Goal: Task Accomplishment & Management: Use online tool/utility

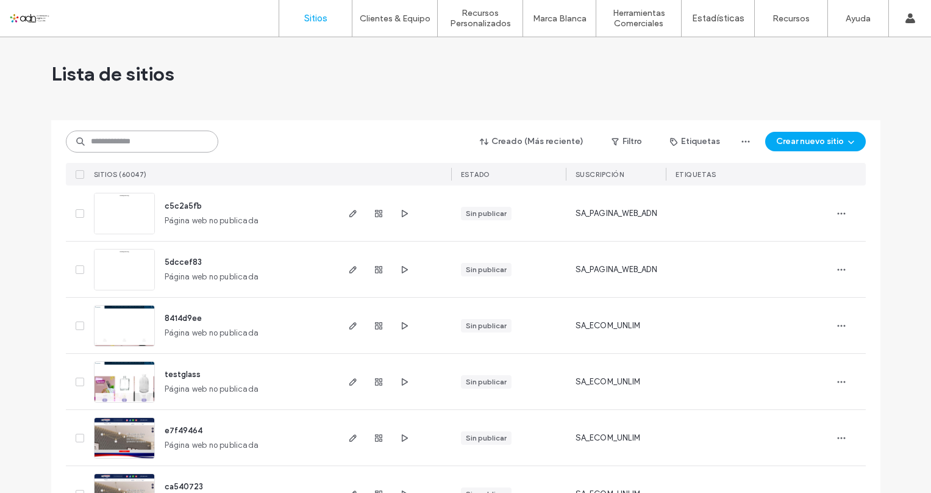
click at [155, 140] on input at bounding box center [142, 141] width 152 height 22
paste input "*********"
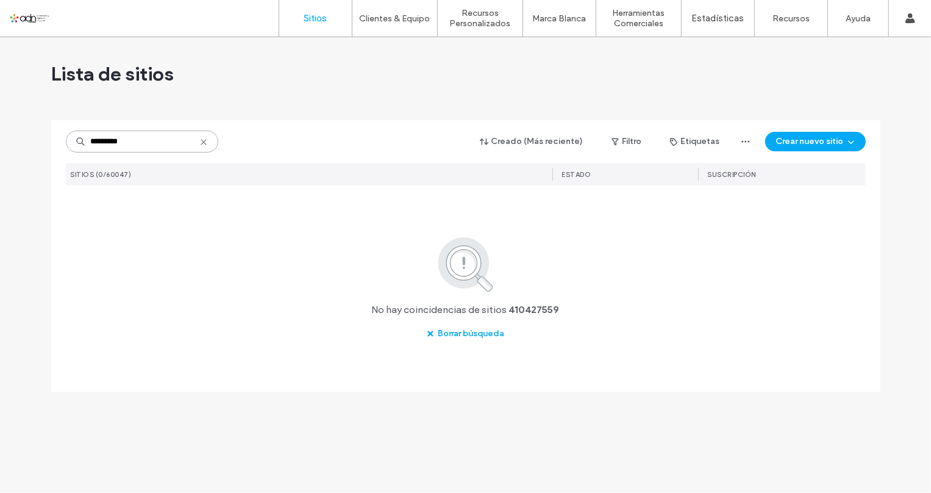
type input "*********"
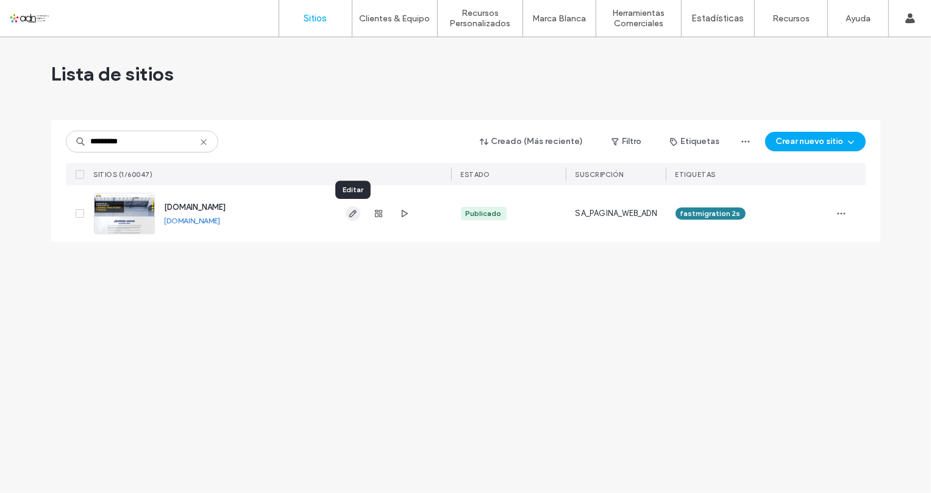
click at [352, 212] on use "button" at bounding box center [352, 213] width 7 height 7
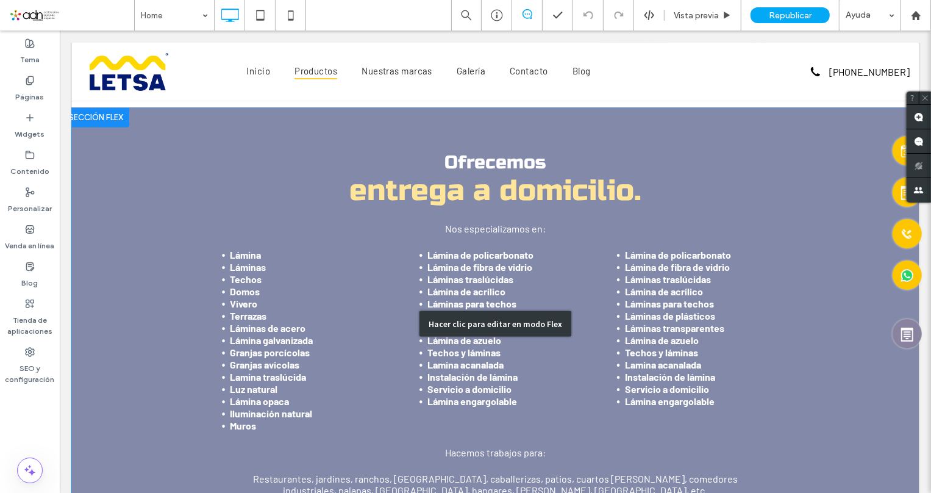
click at [676, 302] on div "Hacer clic para editar en modo Flex" at bounding box center [494, 323] width 847 height 432
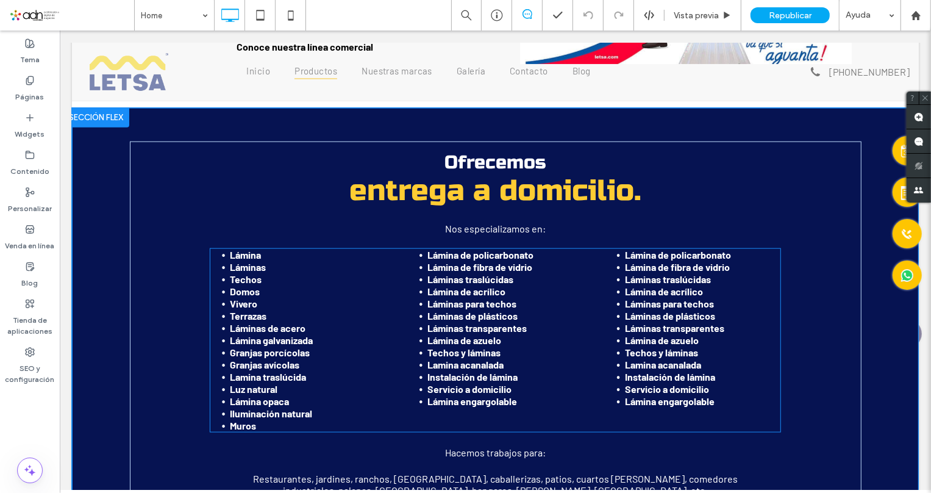
click at [670, 302] on div "Ofrecemos entrega a domicilio. Nos especializamos en: Lámina Láminas Techos Dom…" at bounding box center [494, 323] width 731 height 364
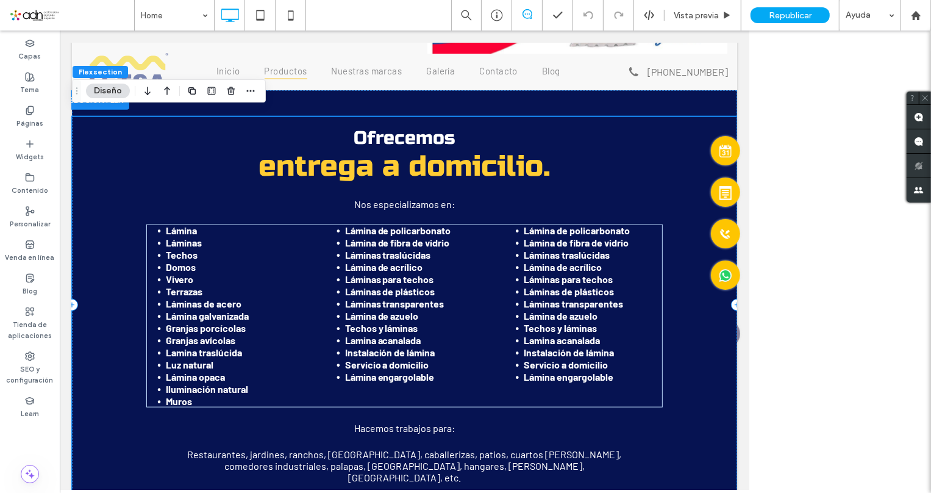
scroll to position [992, 0]
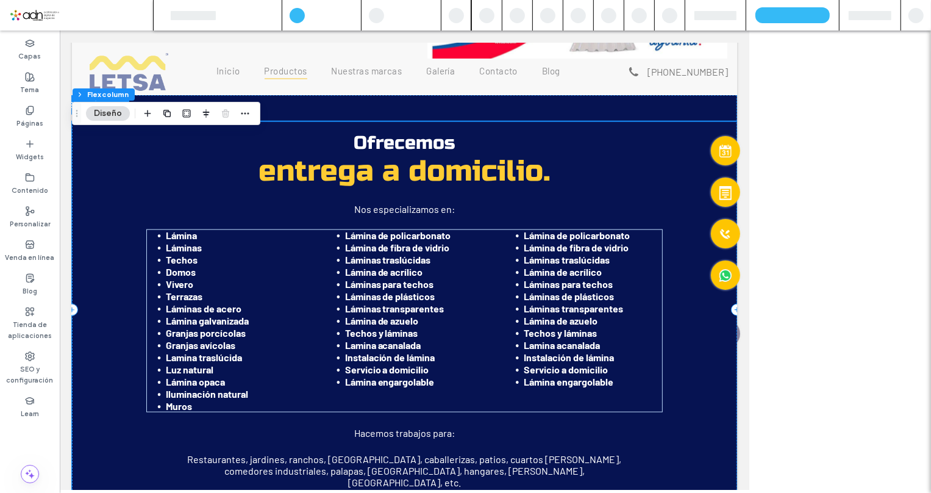
click at [560, 289] on strong "Láminas para techos" at bounding box center [567, 283] width 89 height 12
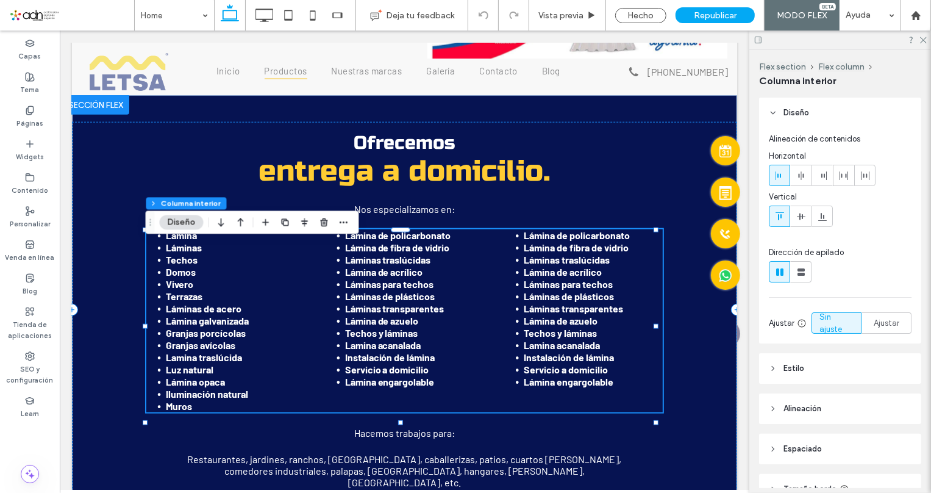
click at [560, 289] on strong "Láminas para techos" at bounding box center [567, 283] width 89 height 12
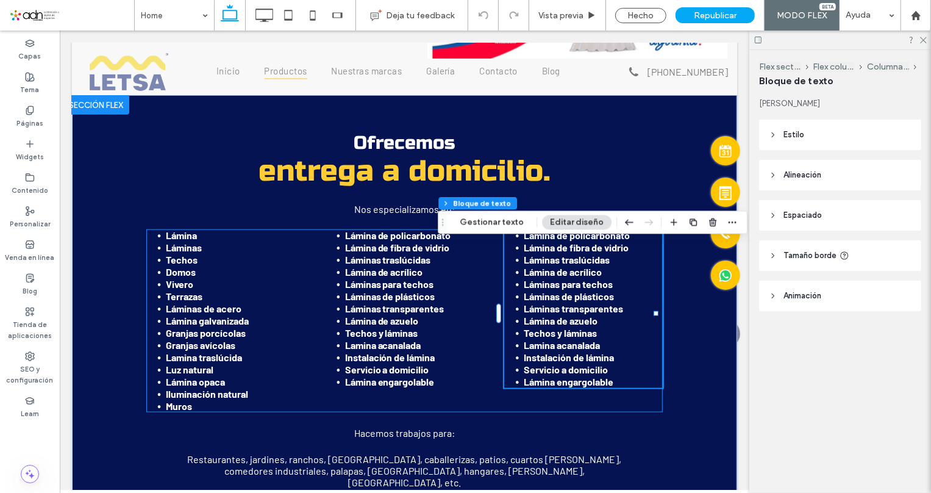
click at [560, 289] on strong "Láminas para techos" at bounding box center [567, 283] width 89 height 12
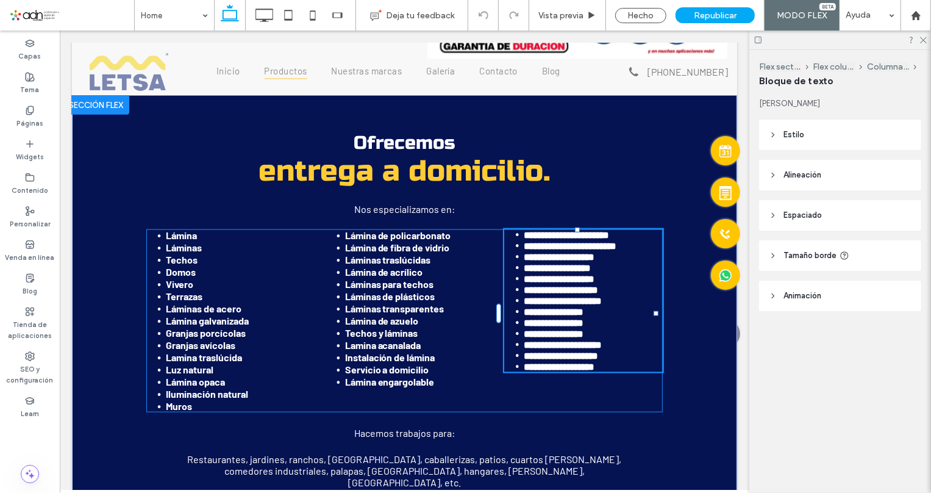
type input "******"
type input "**"
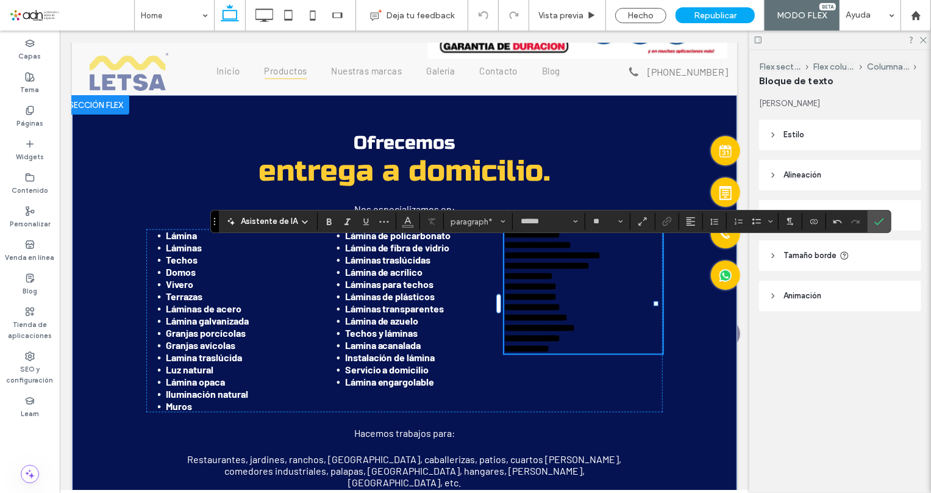
scroll to position [0, 0]
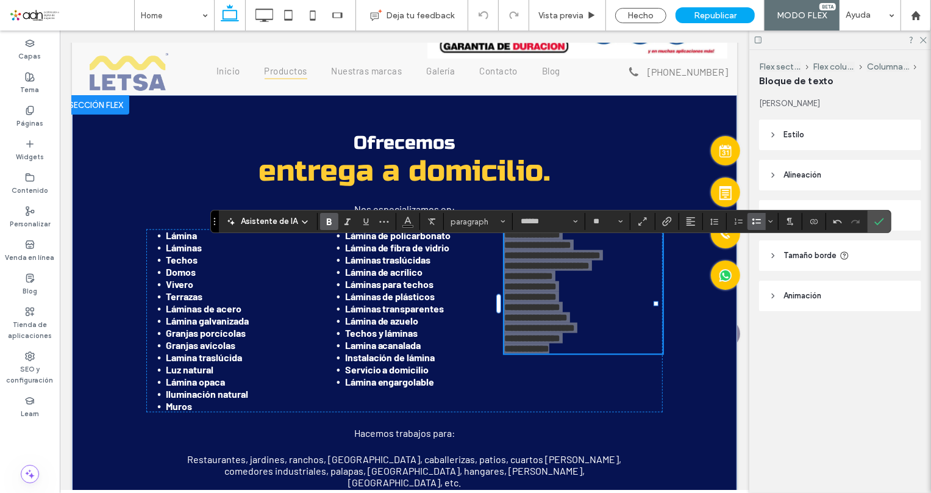
click at [753, 221] on icon "Lista con viñetas" at bounding box center [757, 221] width 10 height 10
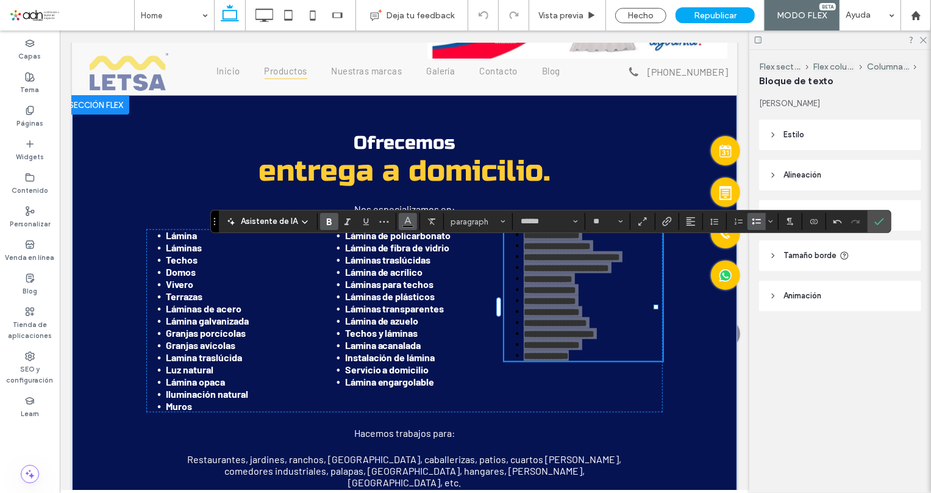
click at [407, 224] on icon "Color" at bounding box center [408, 220] width 10 height 10
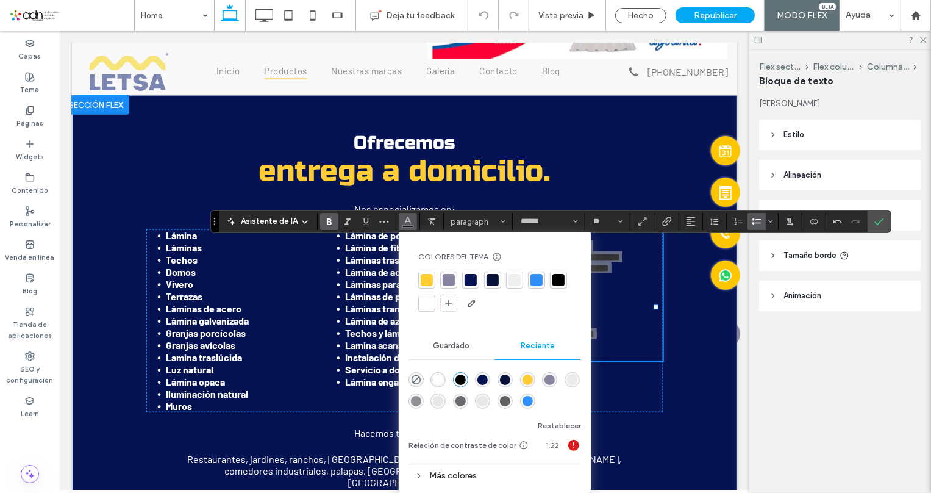
click at [427, 304] on div at bounding box center [427, 303] width 12 height 12
click at [876, 219] on icon "Confirmar" at bounding box center [879, 221] width 10 height 10
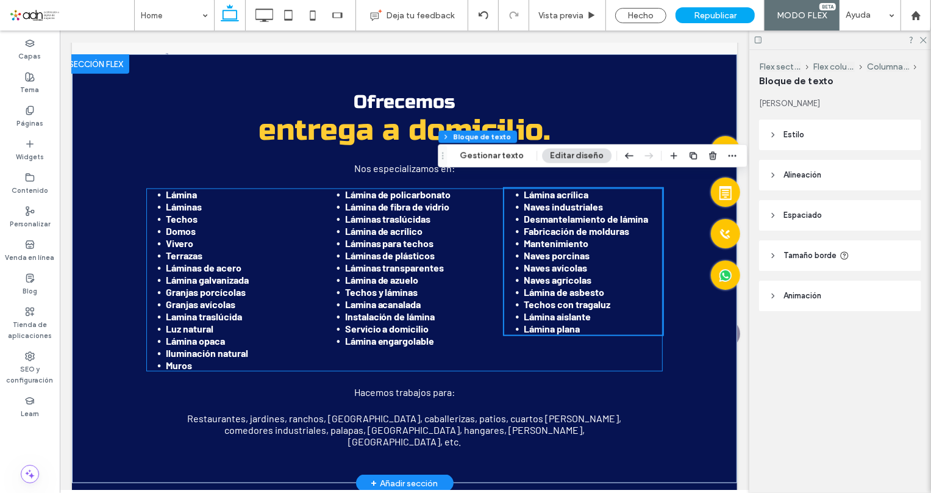
scroll to position [1103, 0]
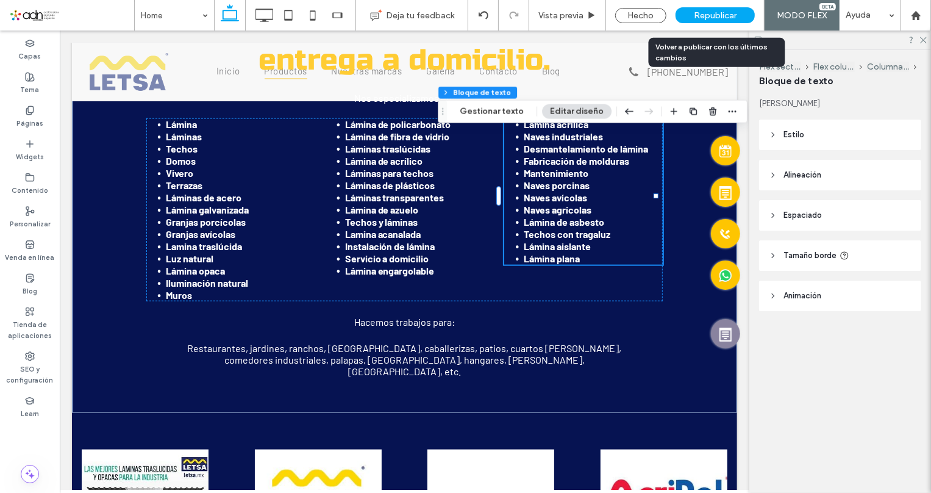
click at [718, 14] on span "Republicar" at bounding box center [715, 15] width 43 height 10
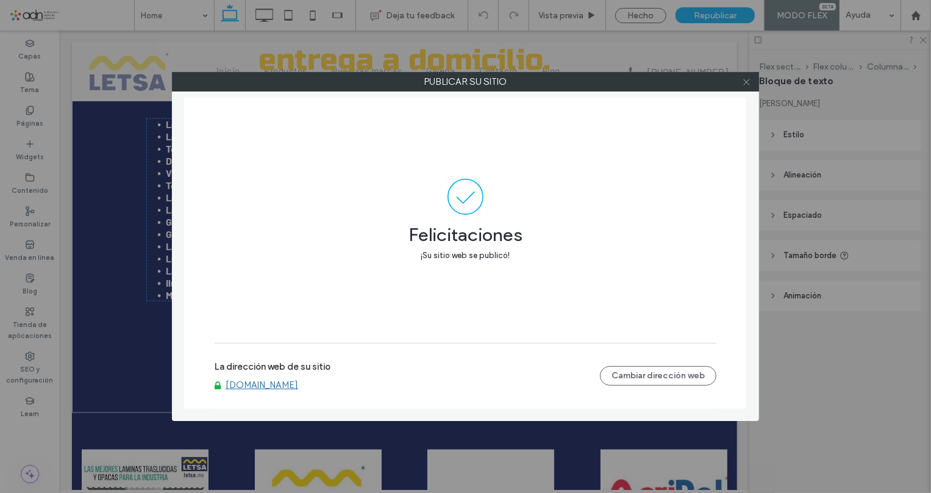
click at [742, 83] on icon at bounding box center [746, 81] width 9 height 9
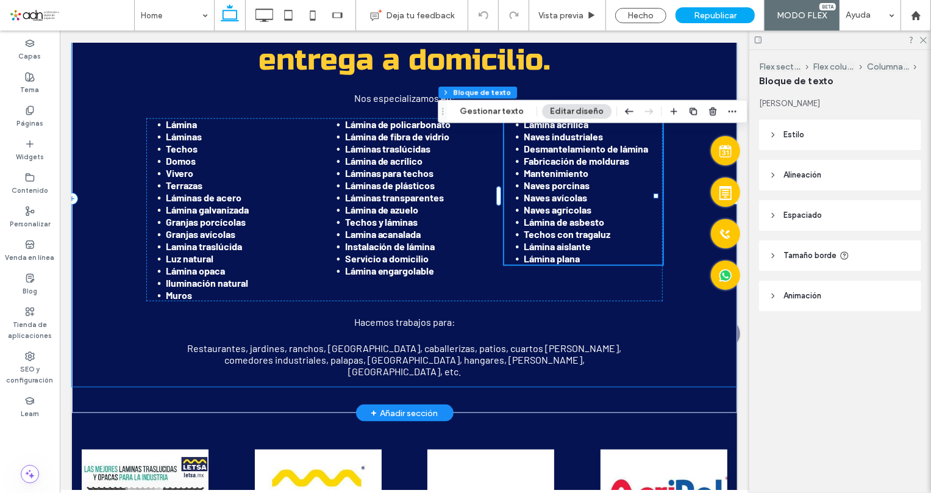
click at [103, 334] on div "Ofrecemos entrega a domicilio. Nos especializamos en: Lámina Láminas Techos Dom…" at bounding box center [403, 197] width 665 height 375
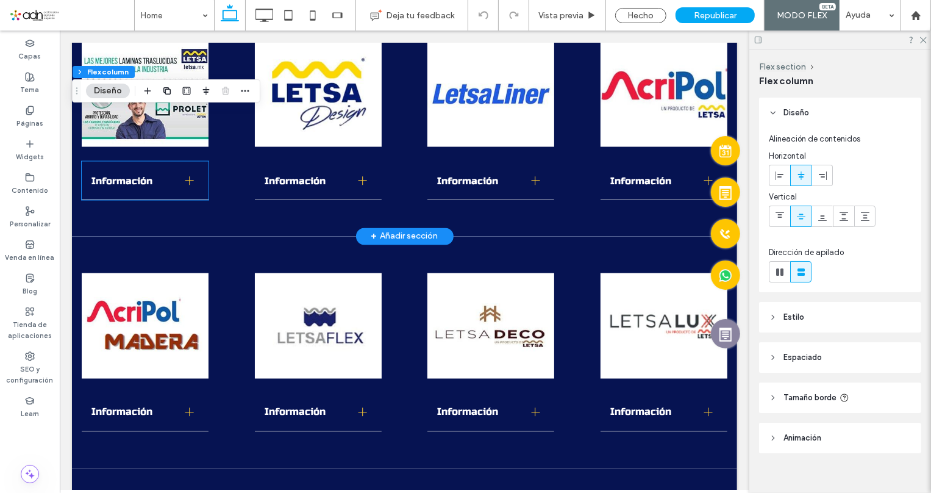
scroll to position [1546, 0]
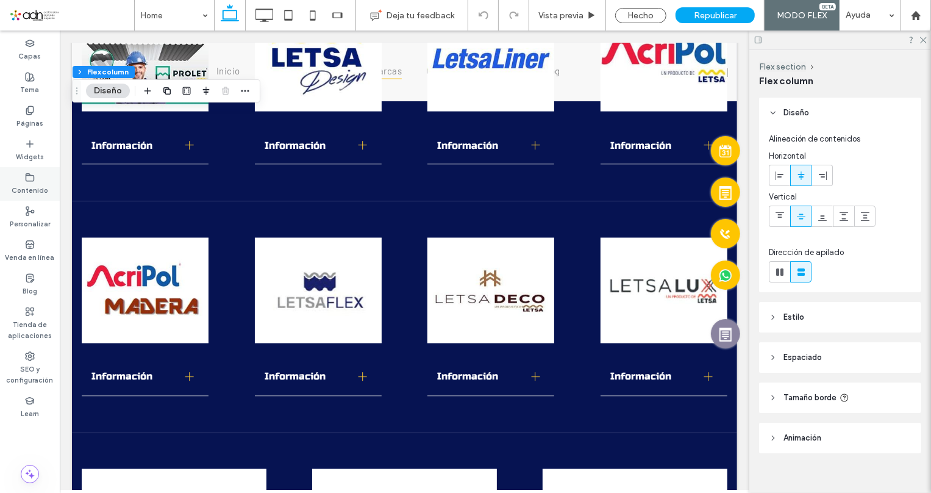
click at [34, 182] on icon at bounding box center [30, 178] width 10 height 10
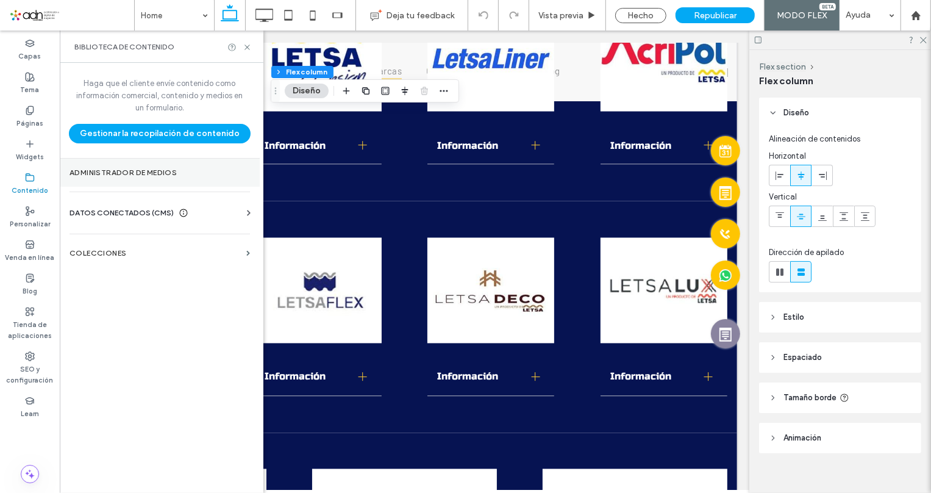
click at [135, 172] on label "Administrador de medios" at bounding box center [159, 172] width 180 height 9
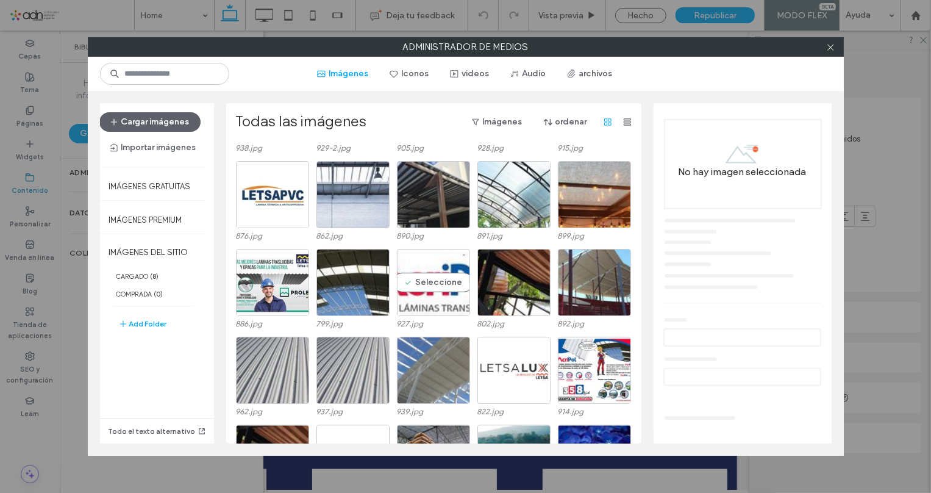
scroll to position [2620, 0]
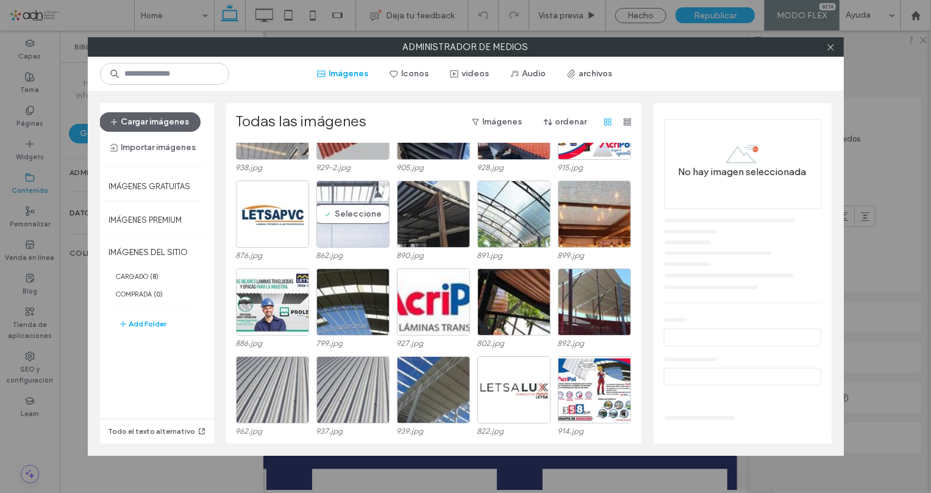
click at [343, 202] on div "Seleccione" at bounding box center [352, 213] width 73 height 67
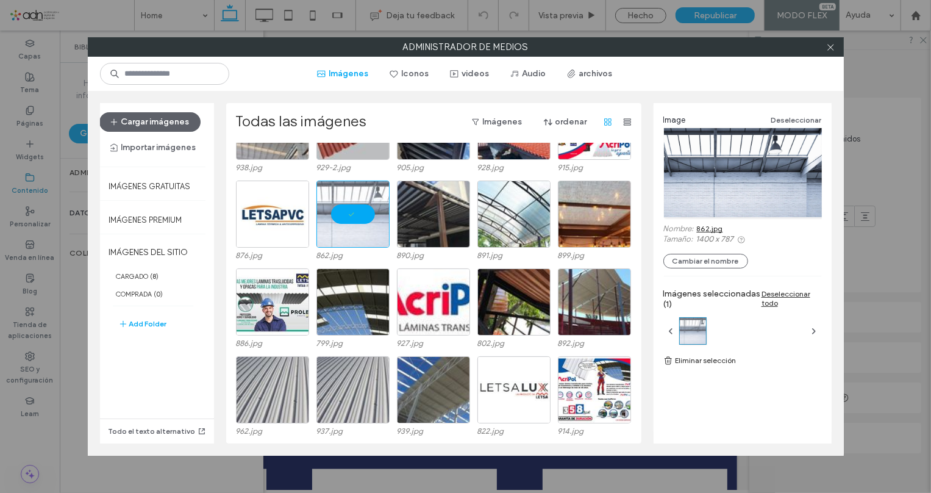
click at [702, 226] on link "862.jpg" at bounding box center [710, 228] width 26 height 9
click at [829, 48] on icon at bounding box center [830, 47] width 9 height 9
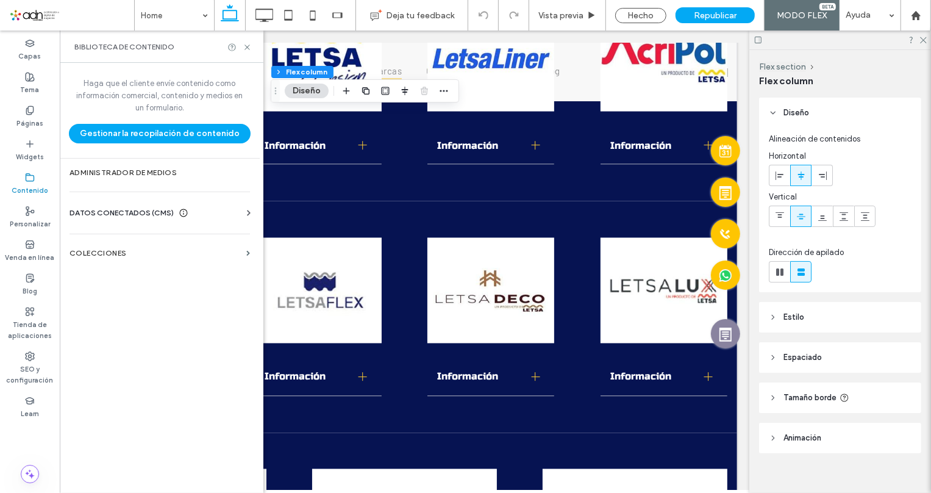
scroll to position [1544, 0]
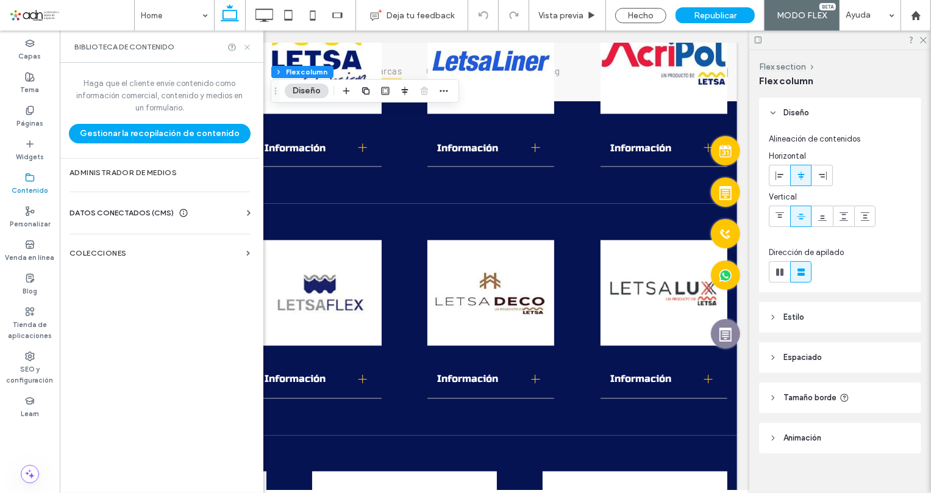
click at [249, 46] on icon at bounding box center [247, 47] width 9 height 9
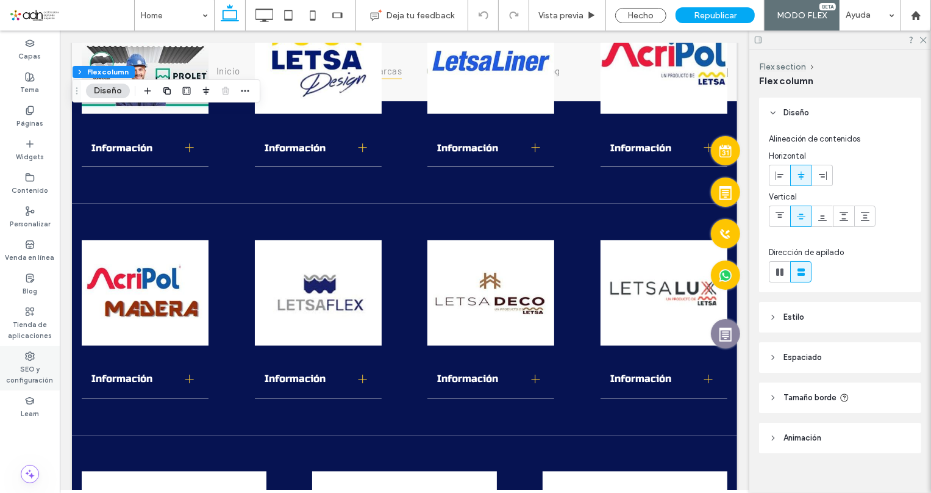
click at [31, 374] on label "SEO y configuración" at bounding box center [30, 373] width 60 height 24
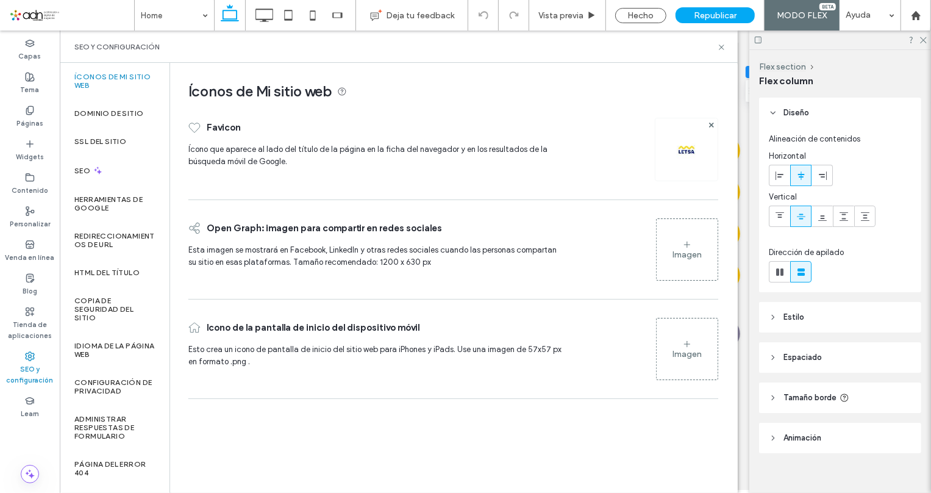
click at [682, 245] on icon at bounding box center [687, 245] width 10 height 10
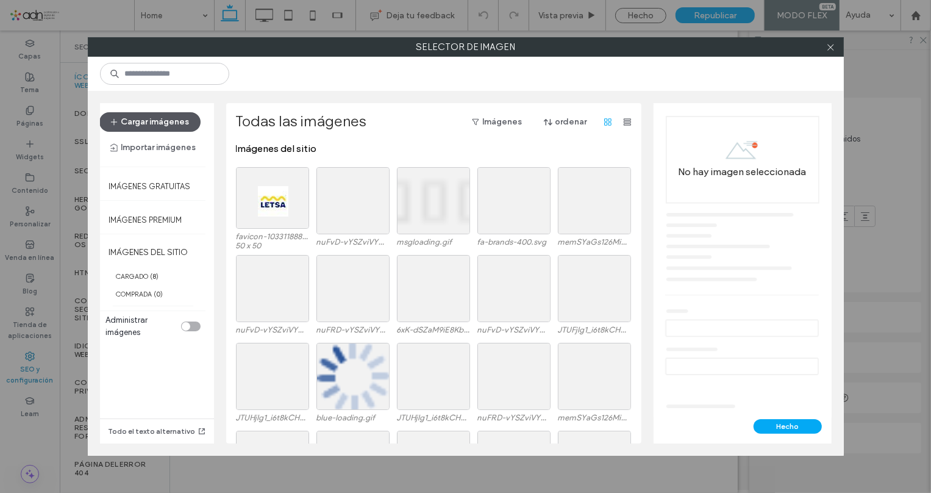
click at [157, 119] on button "Cargar imágenes" at bounding box center [149, 122] width 101 height 20
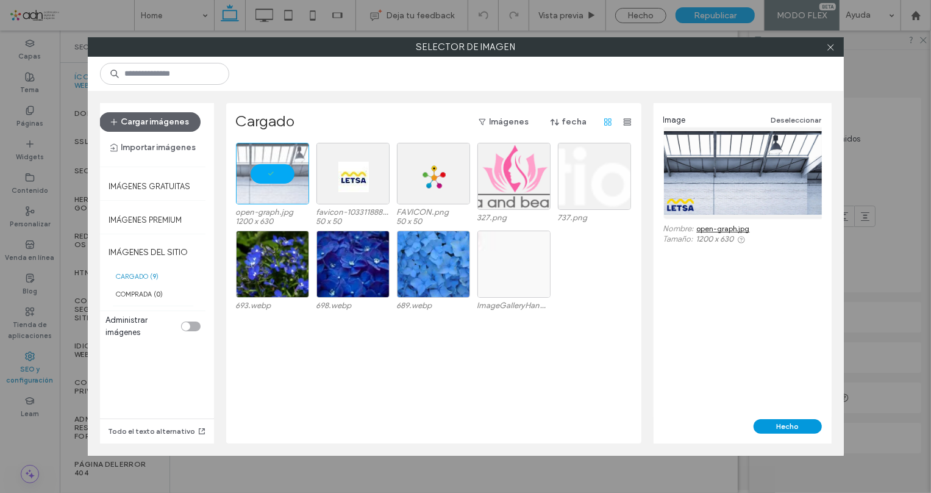
click at [791, 420] on button "Hecho" at bounding box center [787, 426] width 68 height 15
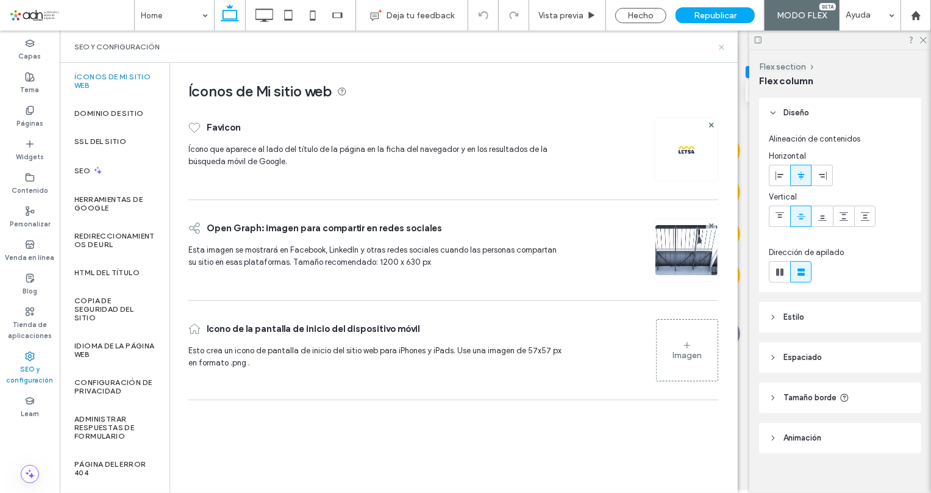
click at [721, 47] on use at bounding box center [721, 46] width 5 height 5
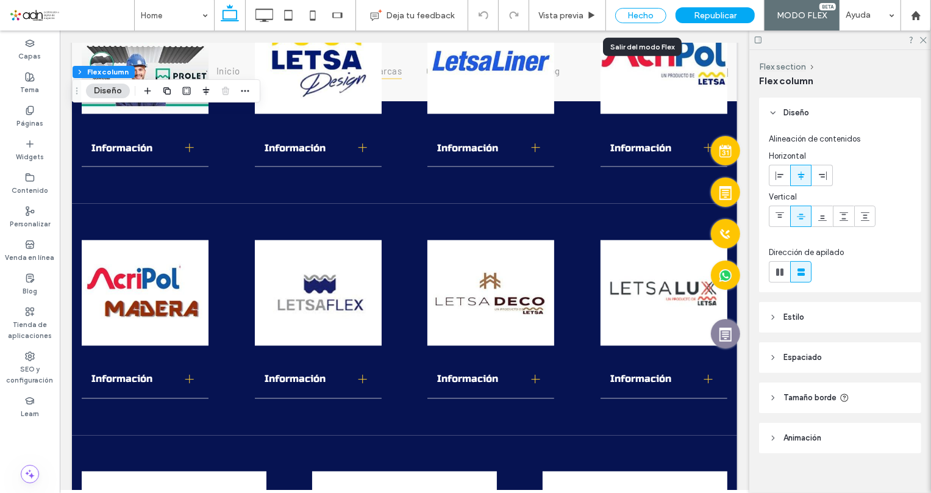
drag, startPoint x: 647, startPoint y: 13, endPoint x: 612, endPoint y: 110, distance: 102.4
click at [647, 13] on div "Hecho" at bounding box center [640, 15] width 51 height 15
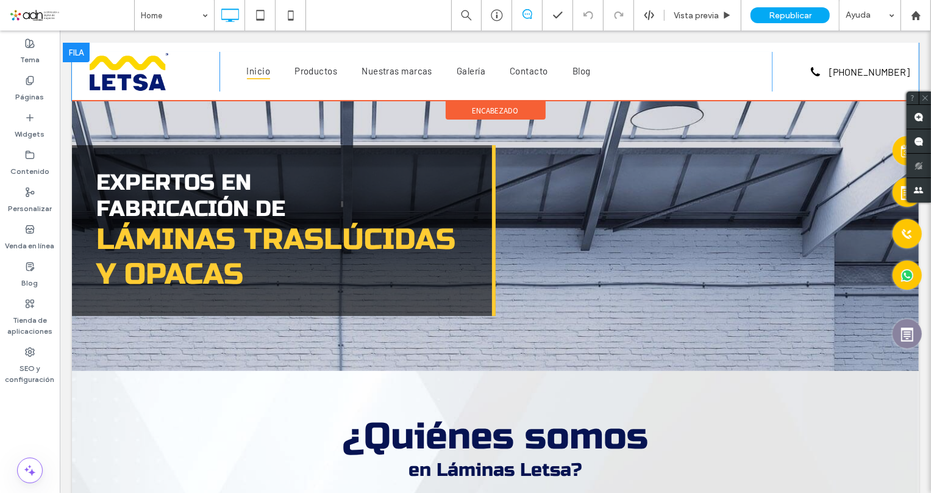
scroll to position [0, 0]
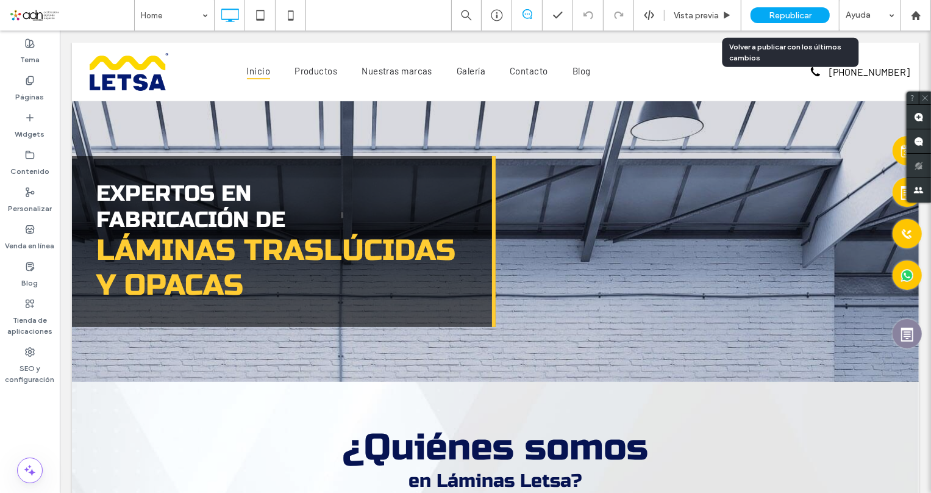
click at [784, 15] on span "Republicar" at bounding box center [790, 15] width 43 height 10
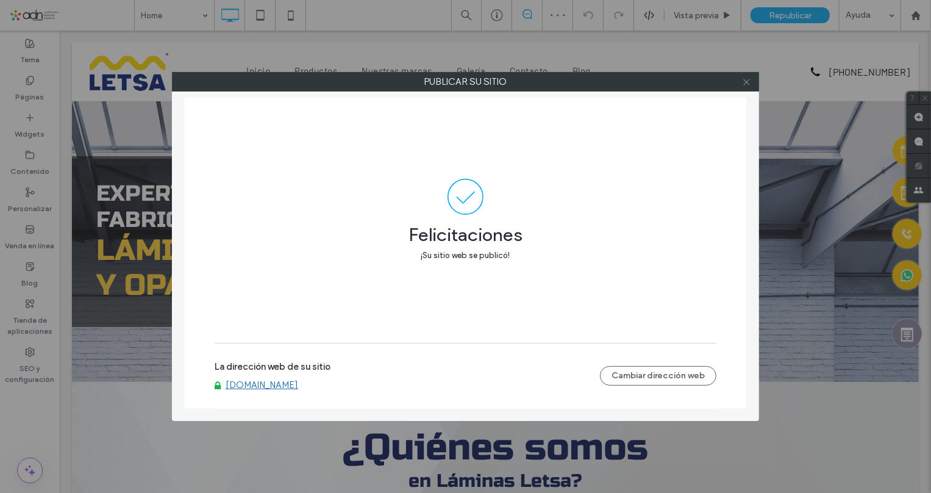
click at [749, 82] on icon at bounding box center [746, 81] width 9 height 9
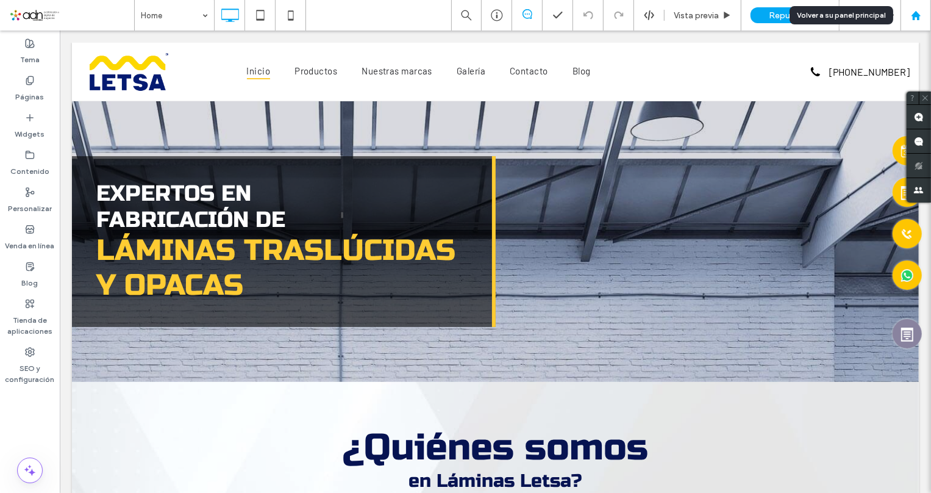
click at [920, 13] on icon at bounding box center [916, 15] width 10 height 10
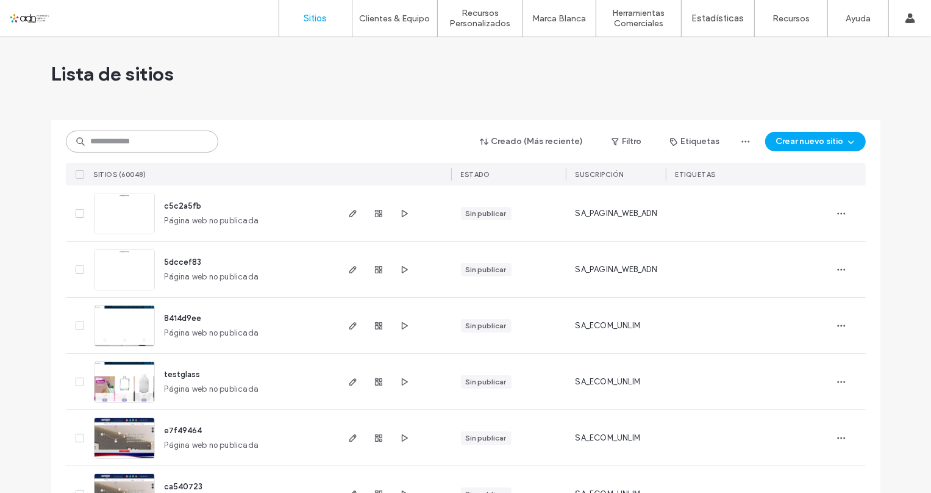
click at [139, 143] on input at bounding box center [142, 141] width 152 height 22
paste input "*********"
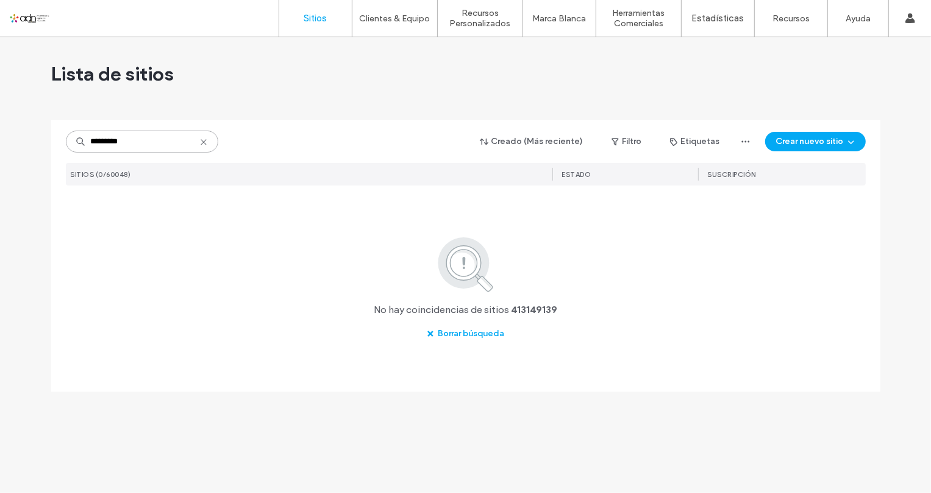
type input "*********"
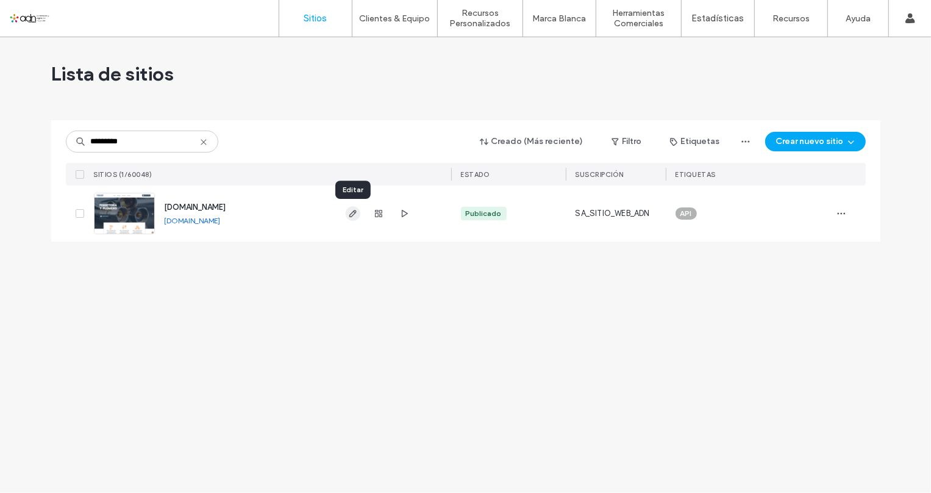
click at [352, 213] on use "button" at bounding box center [352, 213] width 7 height 7
